Goal: Use online tool/utility: Utilize a website feature to perform a specific function

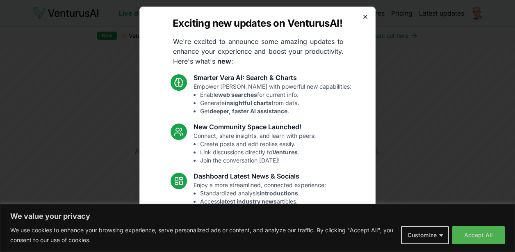
click at [362, 15] on icon "button" at bounding box center [365, 17] width 7 height 7
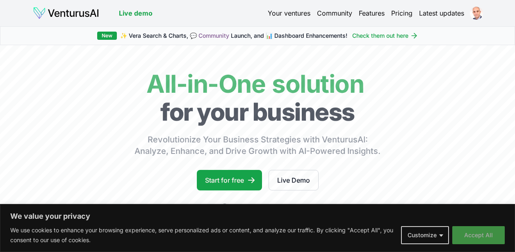
click at [475, 232] on button "Accept All" at bounding box center [479, 235] width 53 height 18
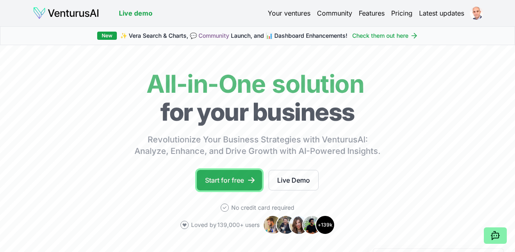
click at [238, 182] on link "Start for free" at bounding box center [229, 180] width 65 height 21
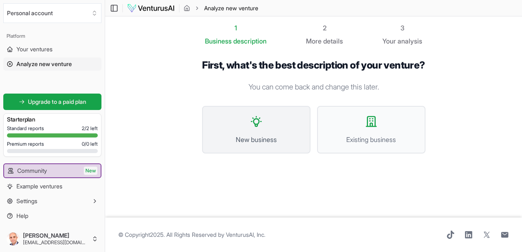
click at [251, 144] on button "New business" at bounding box center [256, 130] width 108 height 48
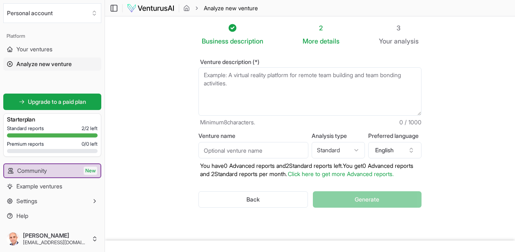
click at [229, 85] on textarea "Venture description (*)" at bounding box center [310, 91] width 223 height 48
paste textarea "Nossa solução é facilitar a escolha da ferramenta ou modelo de IA ideal para ca…"
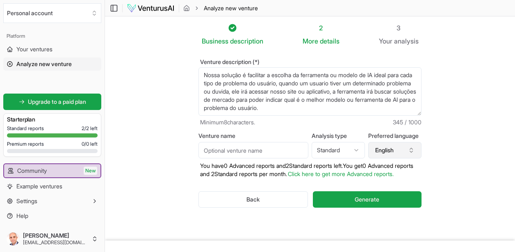
type textarea "Nossa solução é facilitar a escolha da ferramenta ou modelo de IA ideal para ca…"
click at [411, 157] on button "English" at bounding box center [394, 150] width 53 height 16
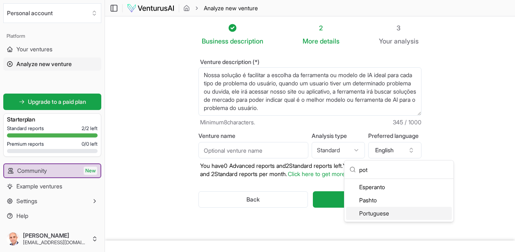
type input "pot"
click at [371, 216] on div "Portuguese" at bounding box center [399, 213] width 106 height 13
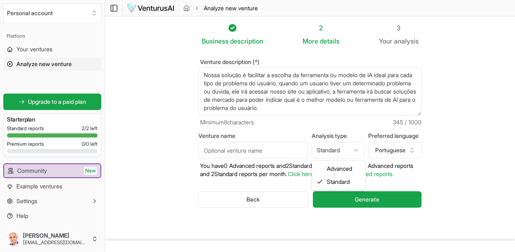
click at [316, 154] on html "We value your privacy We use cookies to enhance your browsing experience, serve…" at bounding box center [257, 126] width 515 height 252
click at [270, 156] on html "We value your privacy We use cookies to enhance your browsing experience, serve…" at bounding box center [257, 126] width 515 height 252
click at [240, 150] on input "Venture name" at bounding box center [254, 150] width 110 height 16
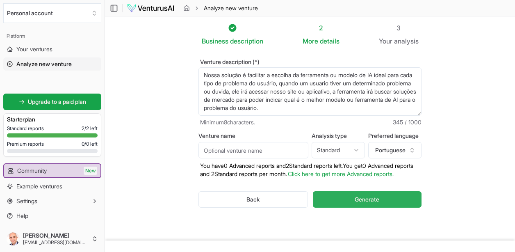
click at [354, 207] on button "Generate" at bounding box center [367, 199] width 109 height 16
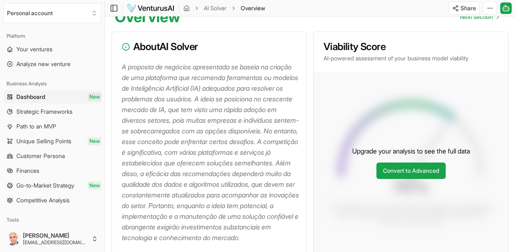
scroll to position [55, 0]
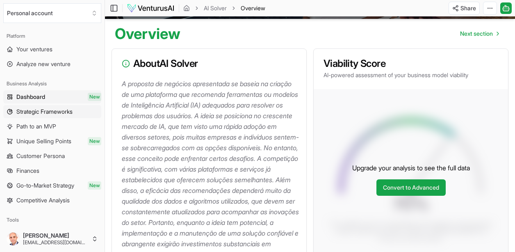
click at [48, 109] on span "Strategic Frameworks" at bounding box center [44, 112] width 56 height 8
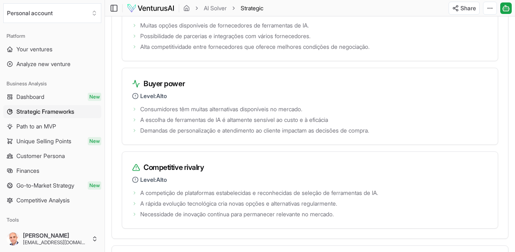
scroll to position [1360, 0]
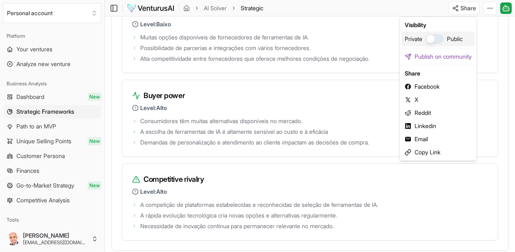
click at [441, 40] on button "button" at bounding box center [435, 39] width 18 height 10
click at [417, 150] on div "Copy Link" at bounding box center [438, 152] width 73 height 13
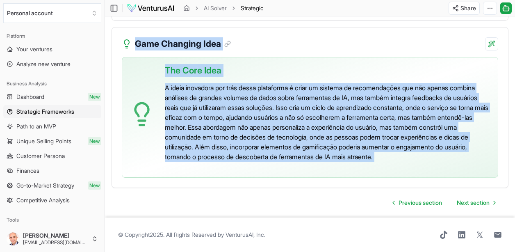
scroll to position [1990, 0]
drag, startPoint x: 116, startPoint y: 86, endPoint x: 483, endPoint y: 162, distance: 374.2
copy div "A proposta de negócios apresentada se baseia na criação de uma plataforma que r…"
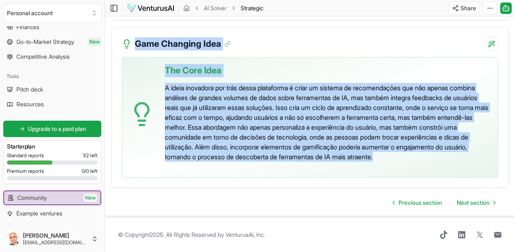
scroll to position [140, 0]
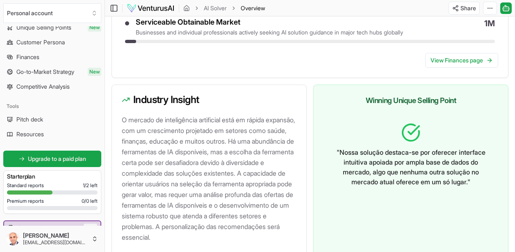
scroll to position [556, 0]
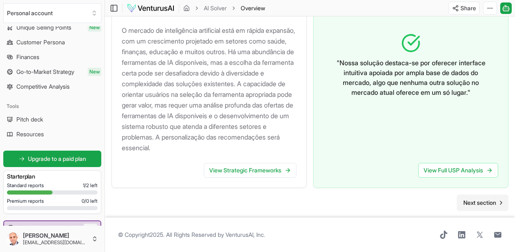
click at [501, 205] on icon "Go to next page" at bounding box center [501, 202] width 7 height 7
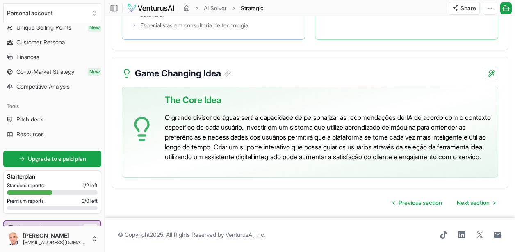
scroll to position [1880, 0]
click at [416, 207] on link "Previous section" at bounding box center [418, 203] width 62 height 16
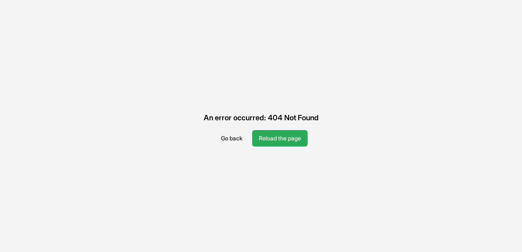
click at [293, 140] on button "Reload the page" at bounding box center [279, 138] width 55 height 16
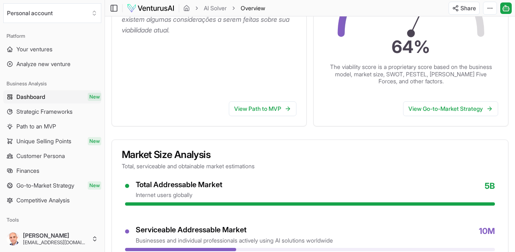
scroll to position [34, 0]
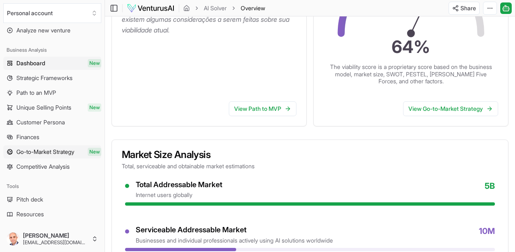
click at [48, 152] on span "Go-to-Market Strategy" at bounding box center [45, 152] width 58 height 8
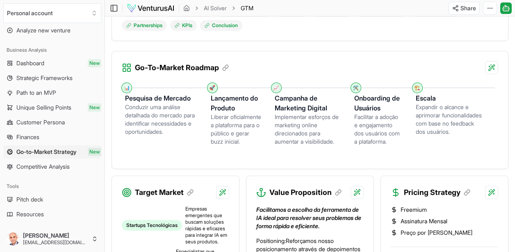
scroll to position [243, 0]
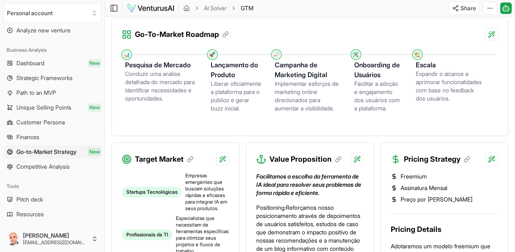
drag, startPoint x: 225, startPoint y: 33, endPoint x: 164, endPoint y: 130, distance: 114.0
click at [164, 126] on div "📊 Pesquisa de Mercado Conduzir uma análise detalhada do mercado para identifica…" at bounding box center [310, 87] width 377 height 78
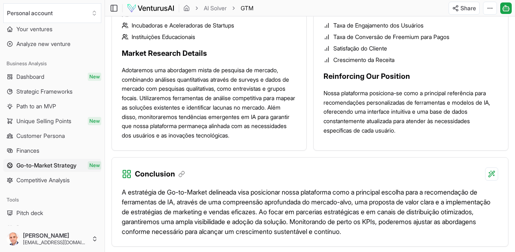
scroll to position [0, 0]
